Goal: Task Accomplishment & Management: Complete application form

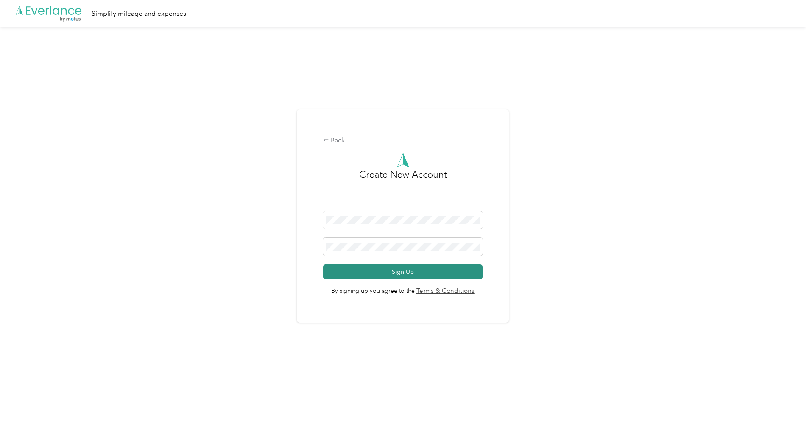
click at [440, 270] on button "Sign Up" at bounding box center [403, 272] width 160 height 15
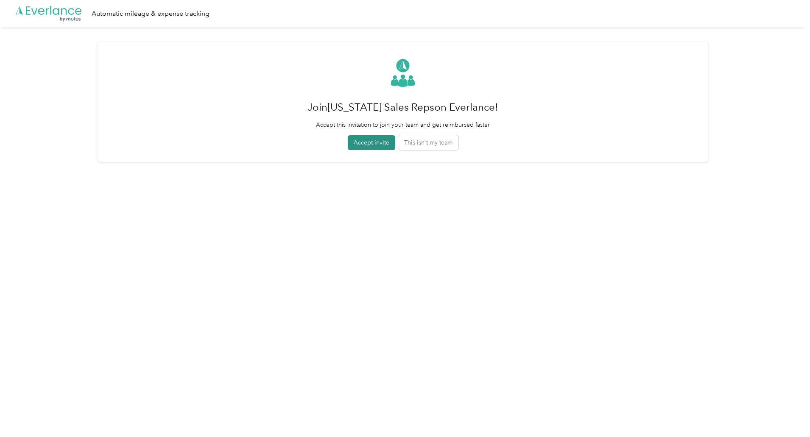
click at [363, 144] on button "Accept invite" at bounding box center [372, 142] width 48 height 15
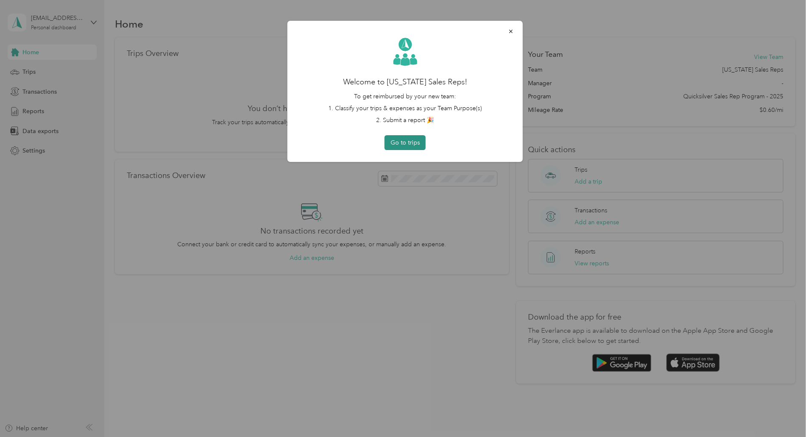
click at [413, 144] on button "Go to trips" at bounding box center [405, 142] width 41 height 15
